Goal: Find specific page/section: Find specific page/section

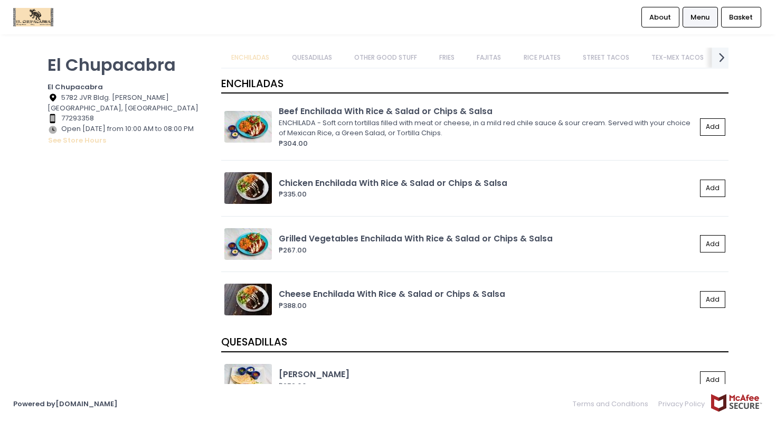
click at [726, 57] on icon "next Created with Sketch." at bounding box center [722, 57] width 15 height 15
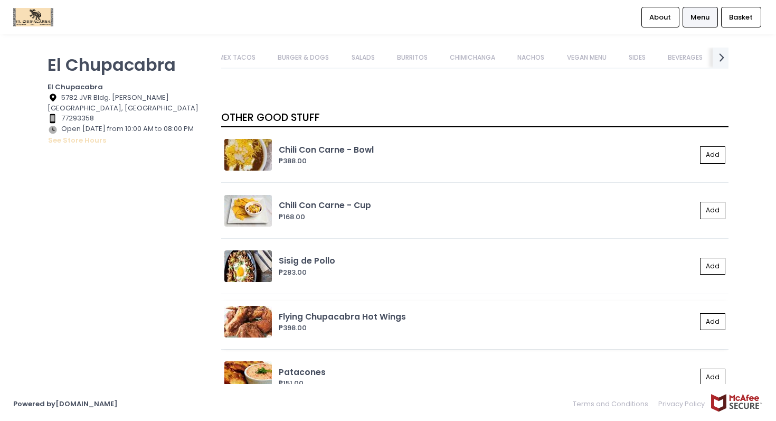
scroll to position [853, 0]
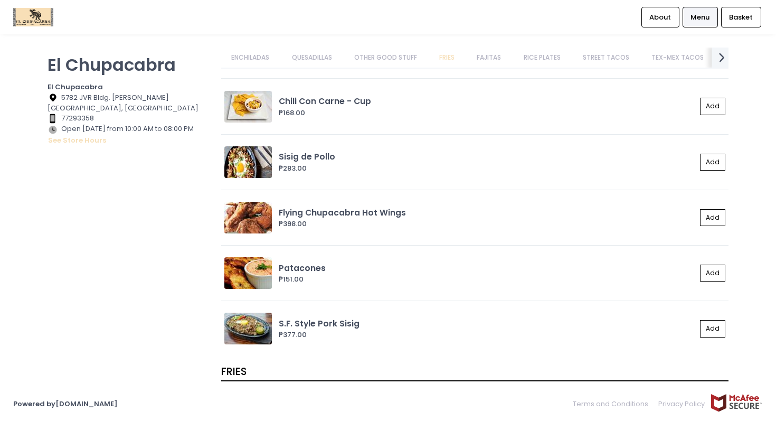
click at [724, 56] on icon "next Created with Sketch." at bounding box center [722, 57] width 15 height 15
click at [702, 59] on link "BEVERAGES" at bounding box center [699, 58] width 55 height 20
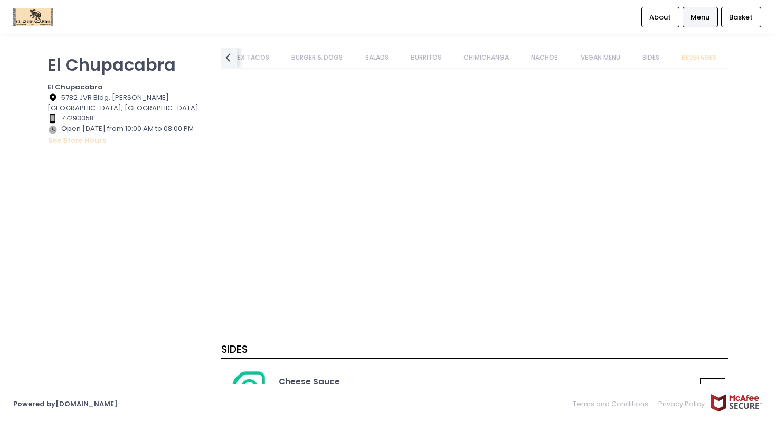
scroll to position [6183, 0]
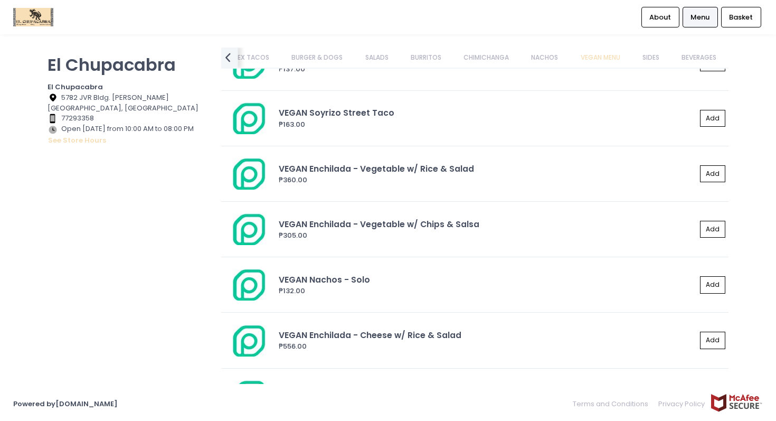
click at [236, 58] on icon "prev Created with Sketch." at bounding box center [227, 57] width 15 height 15
click at [236, 58] on div "prev Created with Sketch." at bounding box center [228, 57] width 17 height 22
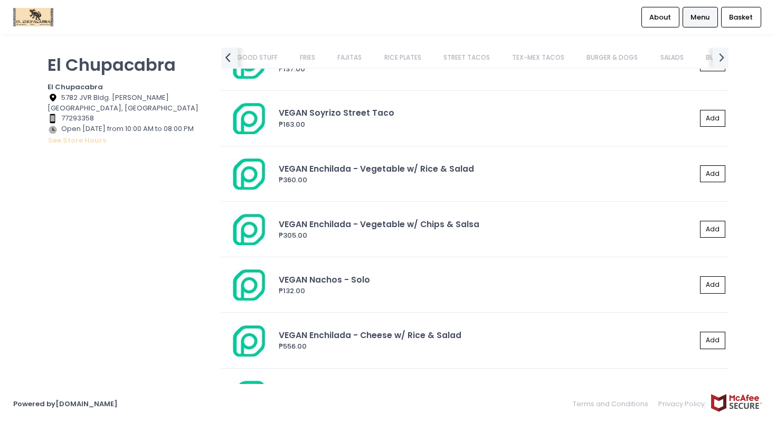
click at [236, 58] on div "prev Created with Sketch." at bounding box center [228, 57] width 17 height 22
click at [236, 58] on link "ENCHILADAS" at bounding box center [250, 58] width 59 height 20
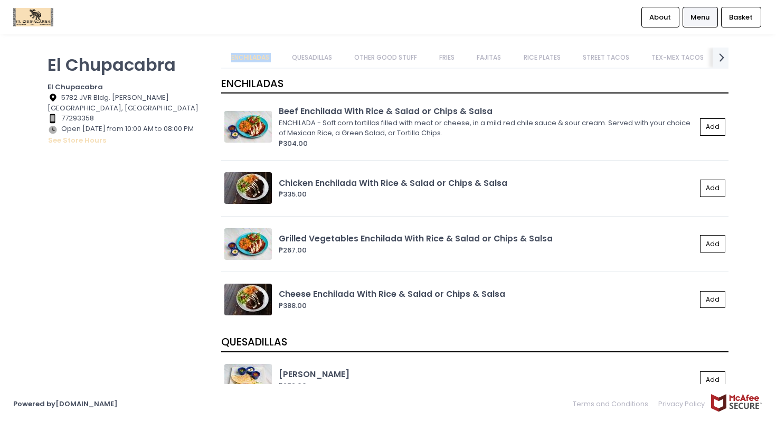
scroll to position [0, 0]
